Goal: Find specific page/section: Find specific page/section

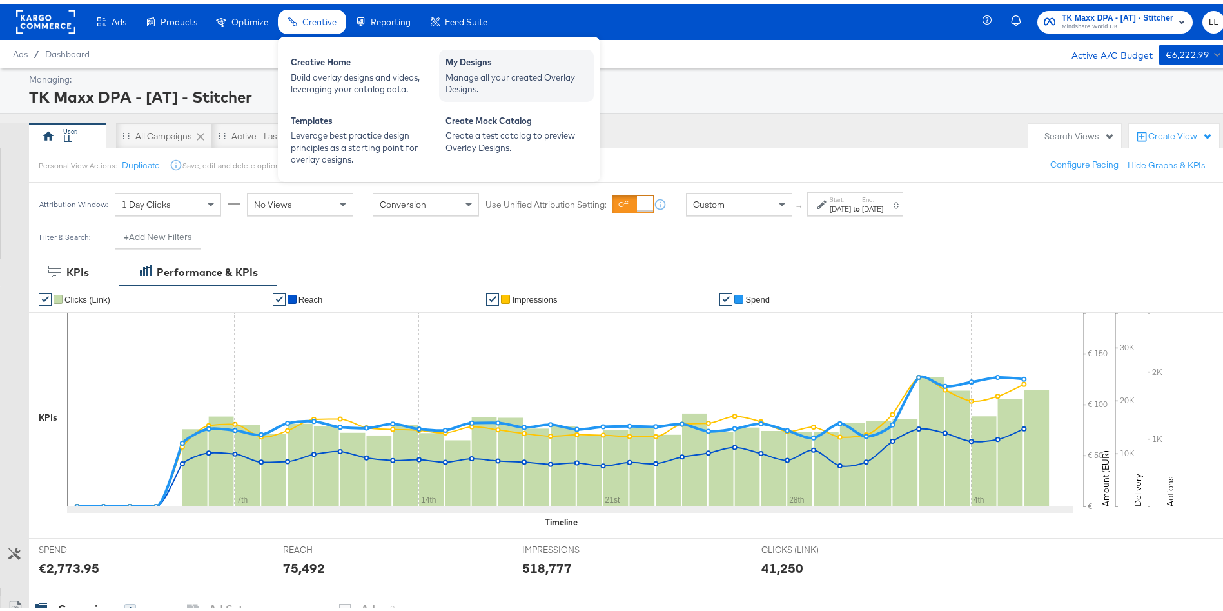
click at [486, 61] on div "My Designs" at bounding box center [517, 59] width 142 height 15
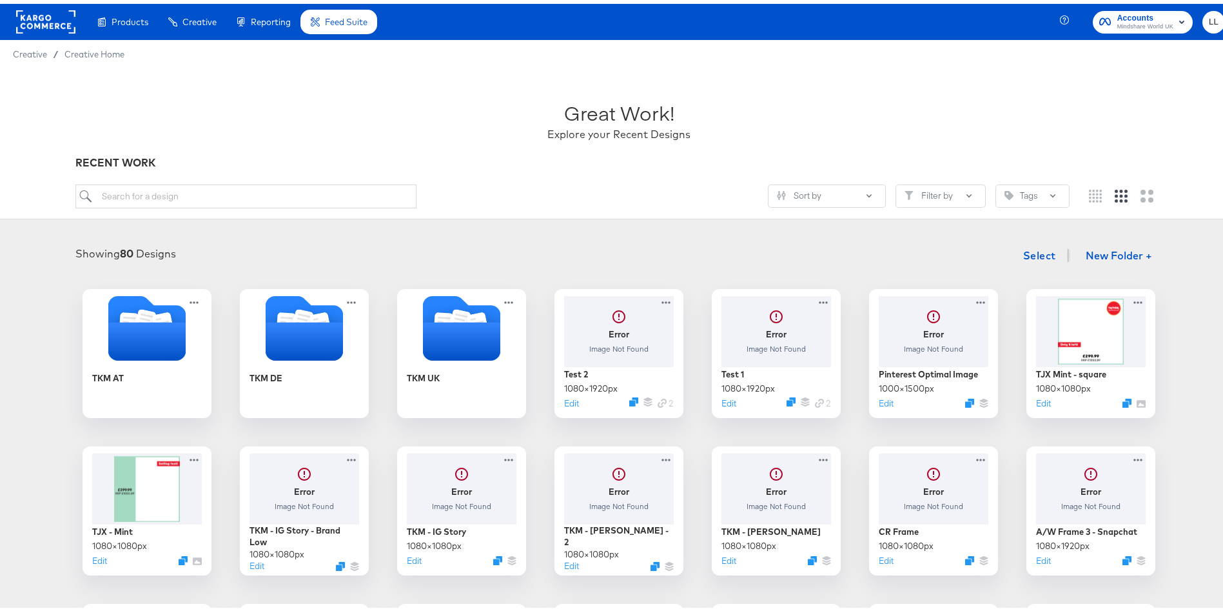
click at [1169, 108] on div "Great Work! Explore your Recent Designs RECENT WORK Sort by Filter by Tags" at bounding box center [619, 139] width 1238 height 151
click at [455, 368] on div "TKM UK" at bounding box center [461, 385] width 115 height 50
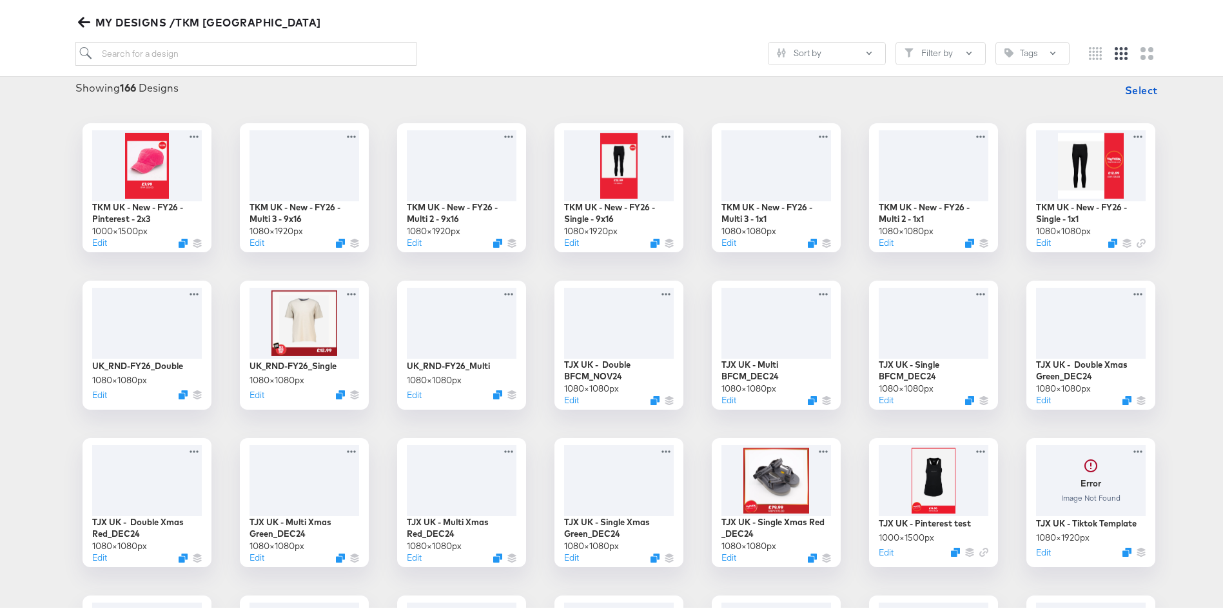
scroll to position [170, 0]
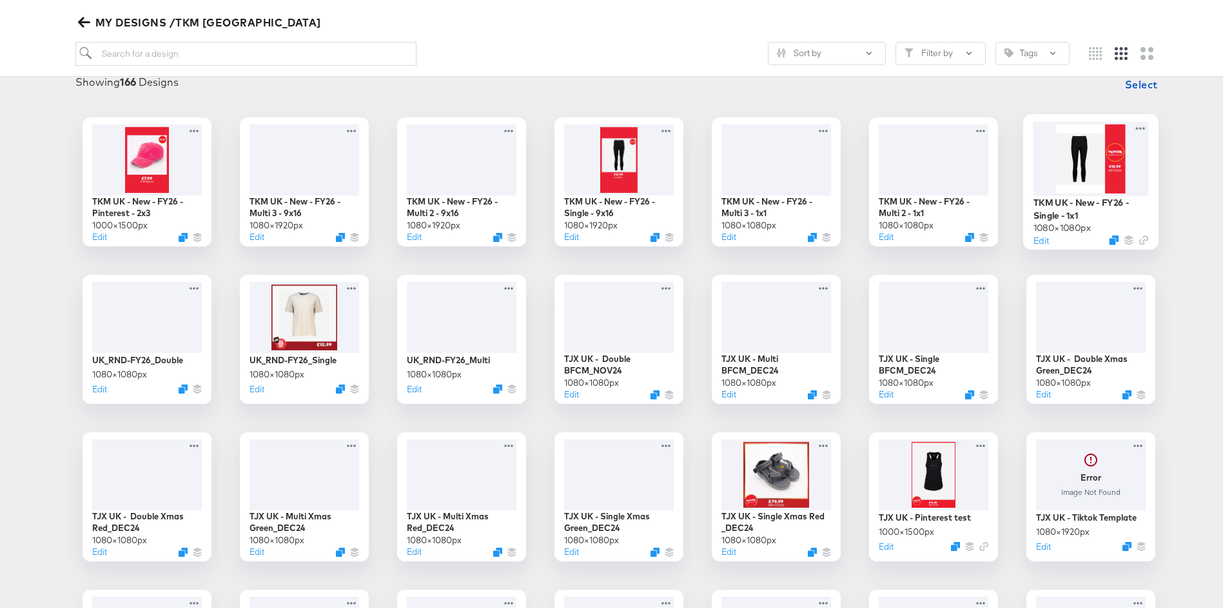
click at [1060, 168] on div at bounding box center [1091, 154] width 115 height 74
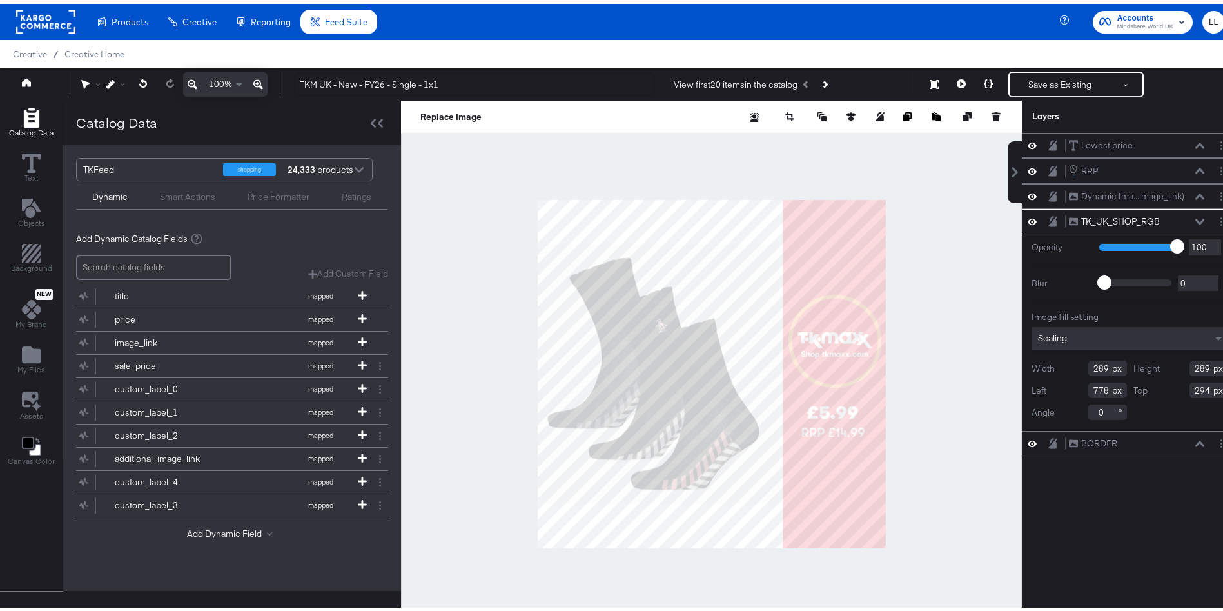
click at [913, 393] on div at bounding box center [711, 370] width 621 height 547
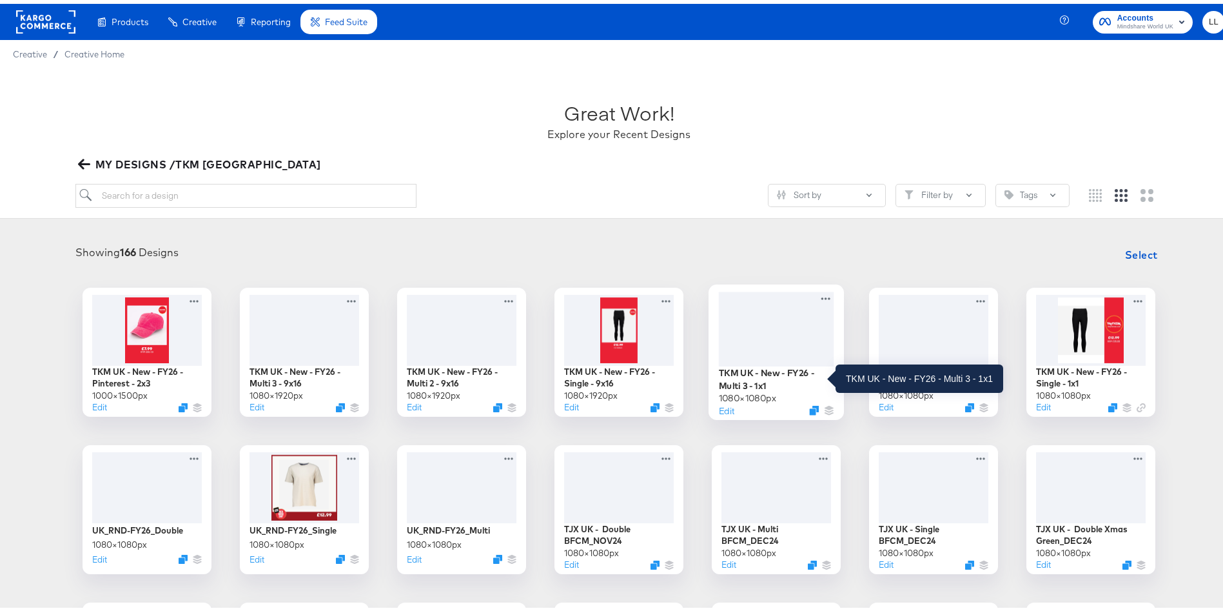
click at [737, 373] on div "TKM UK - New - FY26 - Multi 3 - 1x1" at bounding box center [776, 374] width 115 height 25
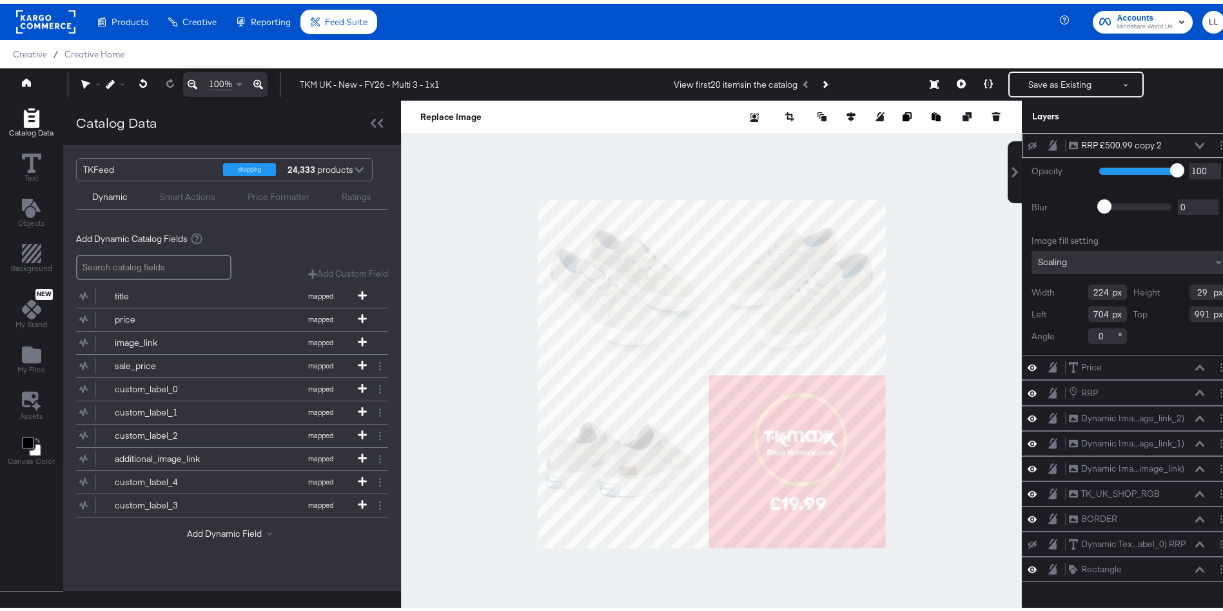
click at [985, 342] on div at bounding box center [711, 370] width 621 height 547
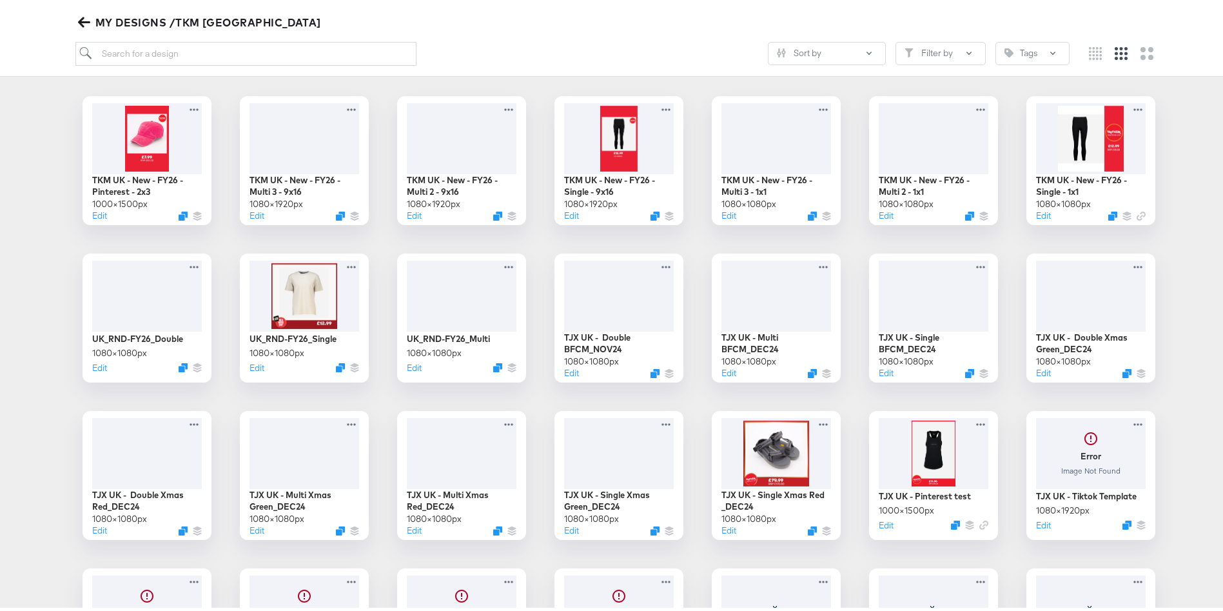
scroll to position [255, 0]
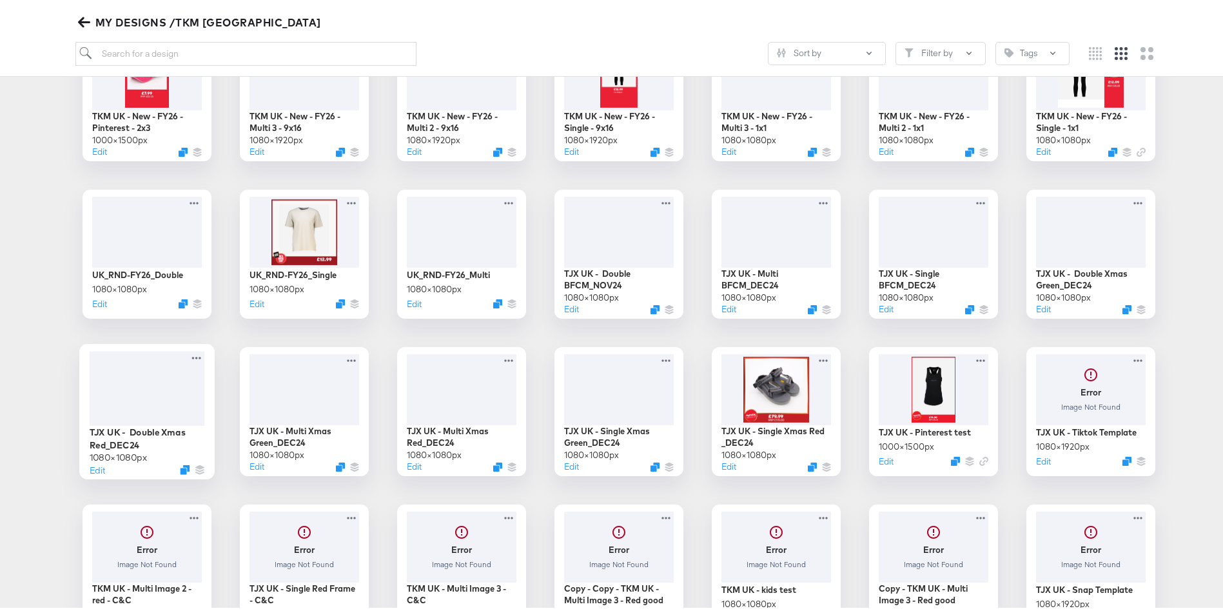
click at [123, 382] on div at bounding box center [147, 384] width 115 height 75
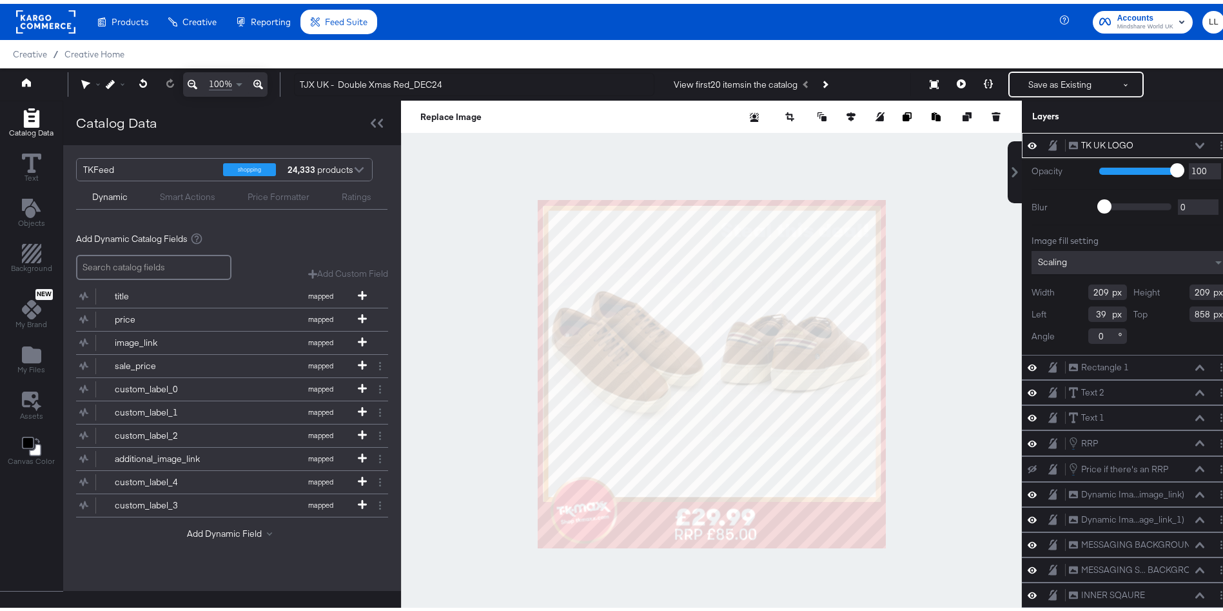
click at [937, 265] on div at bounding box center [711, 370] width 621 height 547
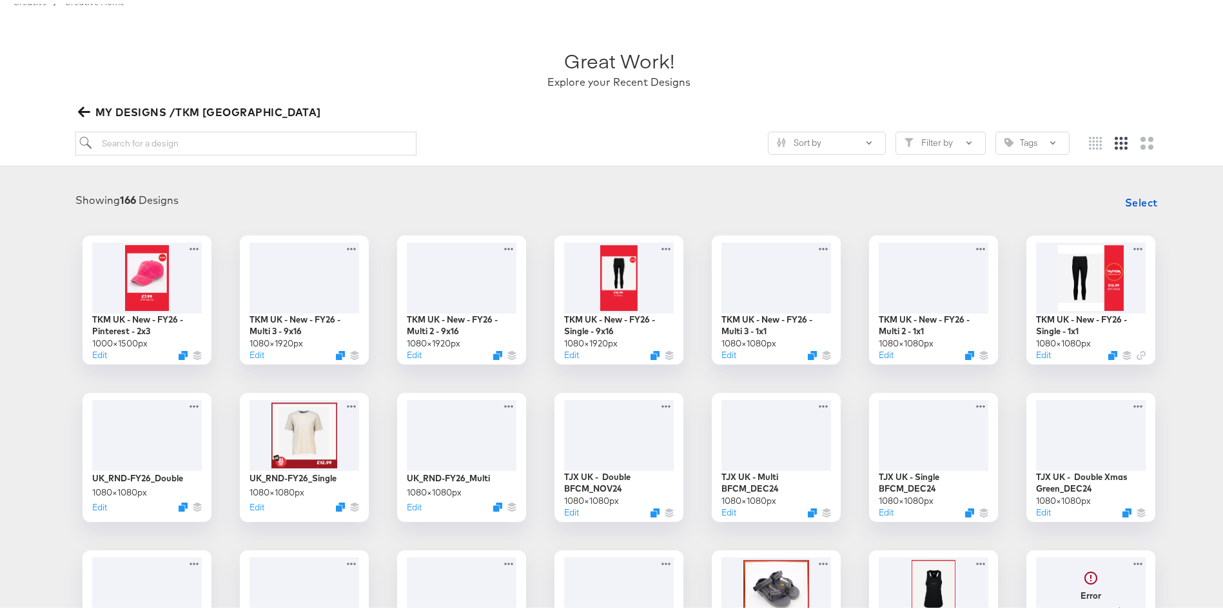
scroll to position [56, 0]
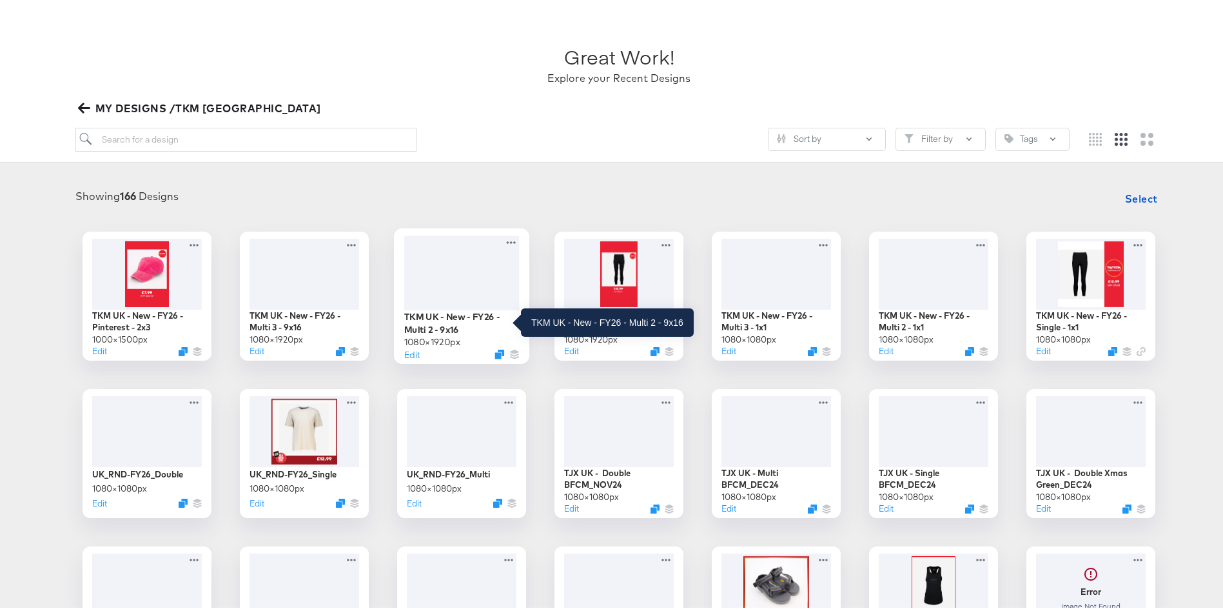
click at [433, 317] on div "TKM UK - New - FY26 - Multi 2 - 9x16" at bounding box center [461, 318] width 115 height 25
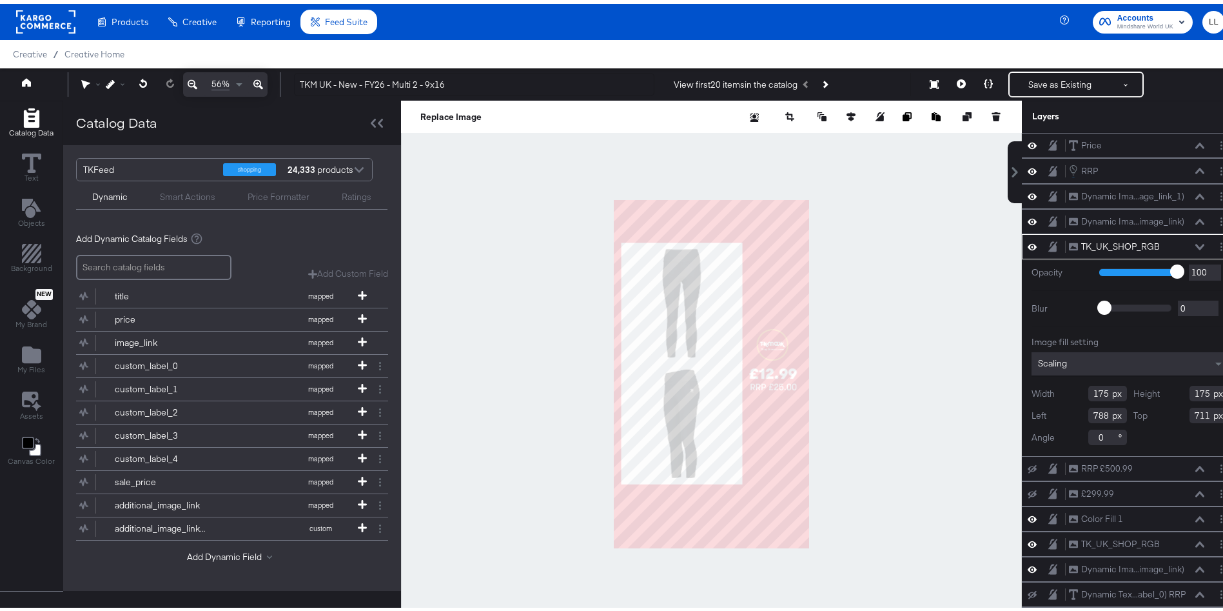
click at [842, 306] on div at bounding box center [711, 370] width 621 height 547
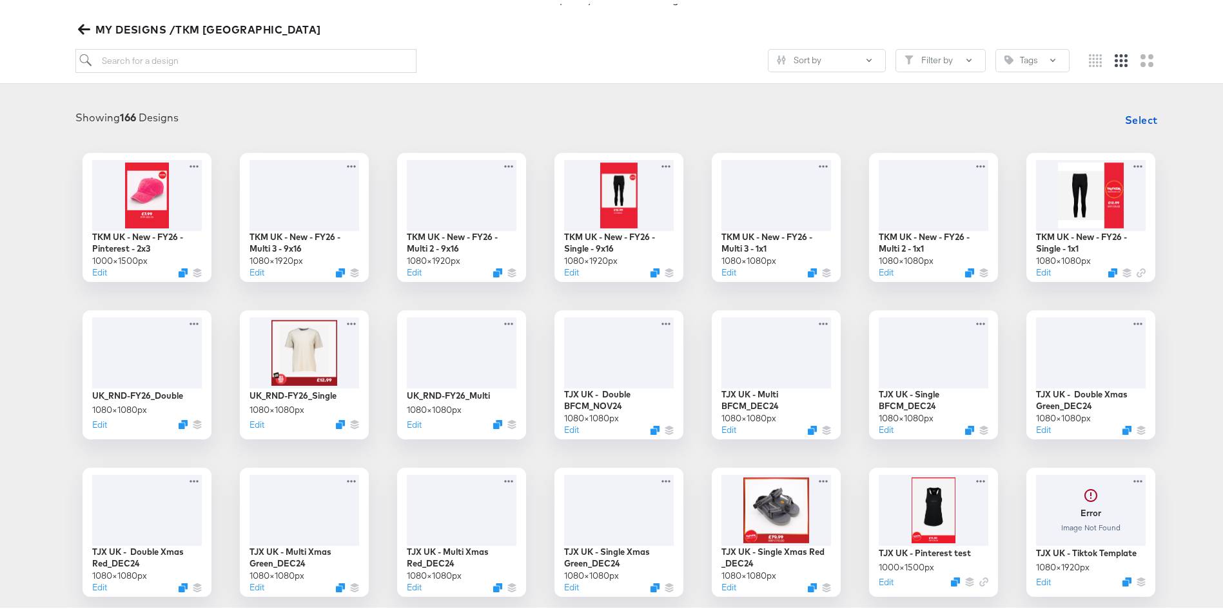
scroll to position [135, 0]
